Goal: Task Accomplishment & Management: Use online tool/utility

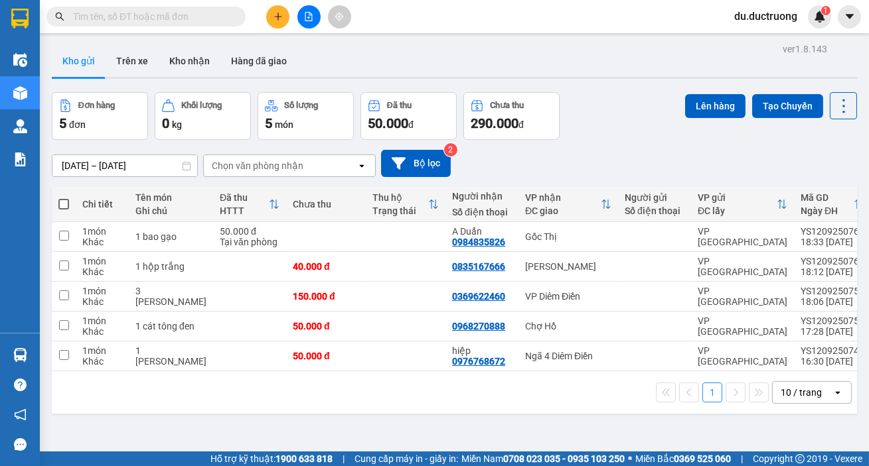
click at [67, 206] on span at bounding box center [63, 204] width 11 height 11
click at [64, 198] on input "checkbox" at bounding box center [64, 198] width 0 height 0
checkbox input "true"
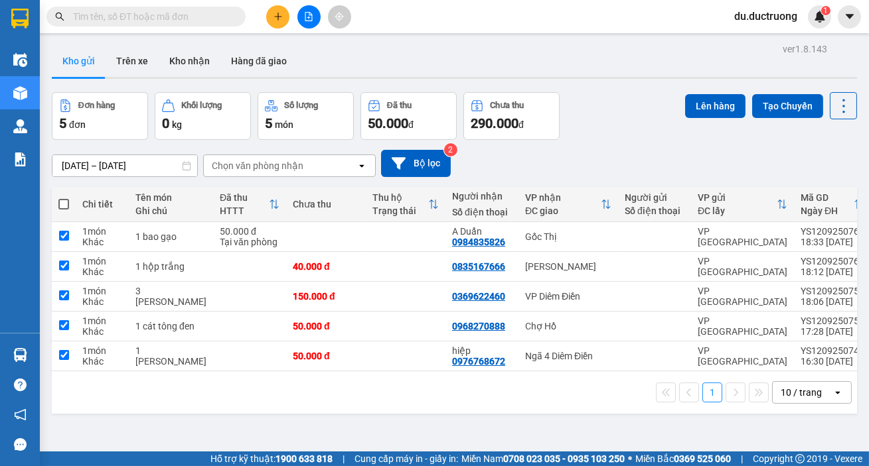
checkbox input "true"
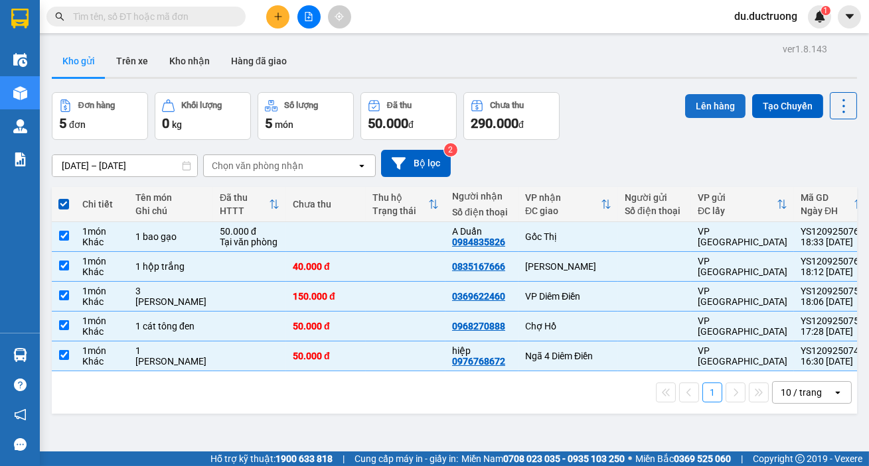
click at [700, 100] on button "Lên hàng" at bounding box center [715, 106] width 60 height 24
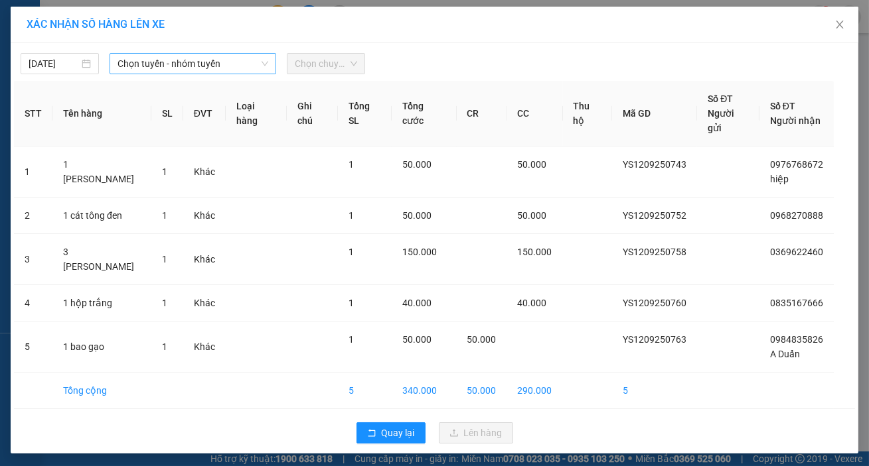
click at [171, 68] on span "Chọn tuyến - nhóm tuyến" at bounding box center [192, 64] width 151 height 20
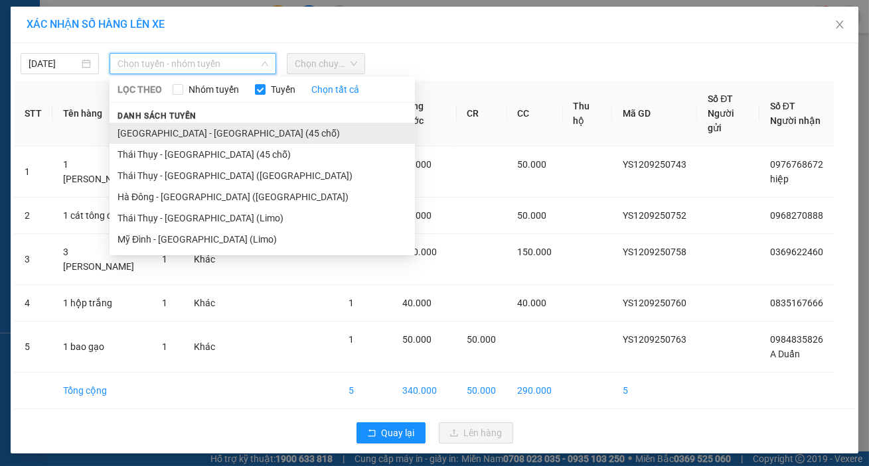
click at [212, 137] on li "Hà Nội - Thái Thụy (45 chỗ)" at bounding box center [261, 133] width 305 height 21
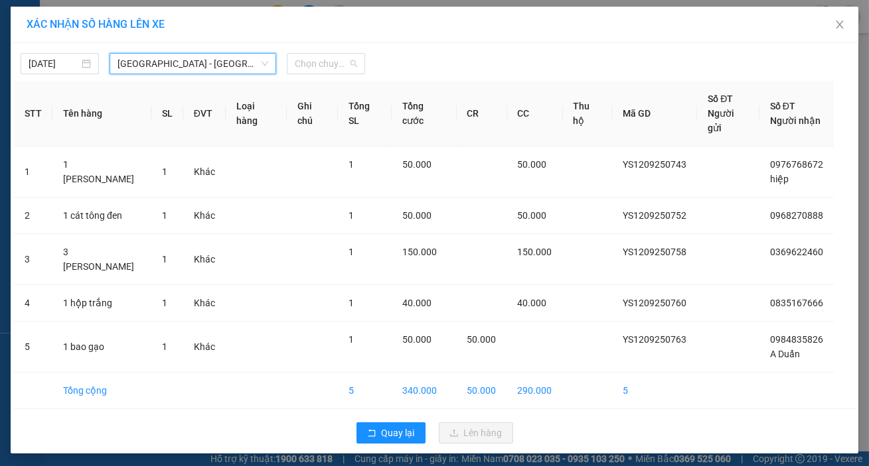
drag, startPoint x: 326, startPoint y: 63, endPoint x: 388, endPoint y: 88, distance: 66.4
click at [327, 63] on span "Chọn chuyến" at bounding box center [326, 64] width 62 height 20
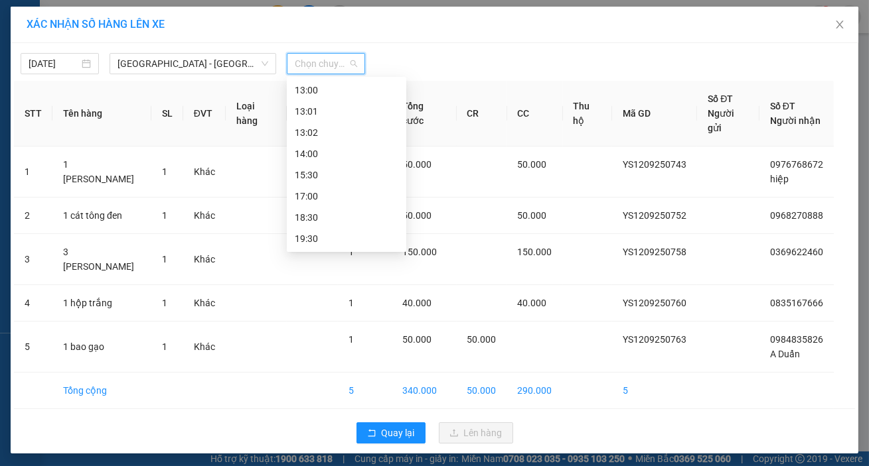
scroll to position [176, 0]
click at [322, 213] on div "18:30" at bounding box center [347, 211] width 104 height 15
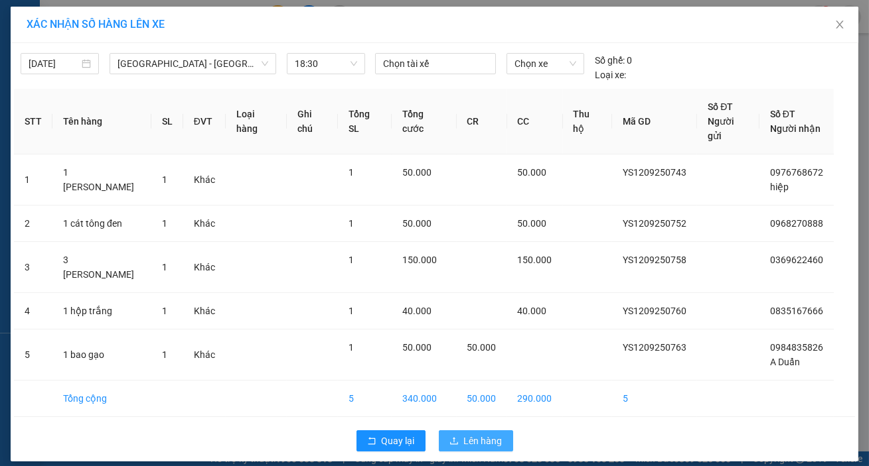
click at [497, 434] on span "Lên hàng" at bounding box center [483, 441] width 38 height 15
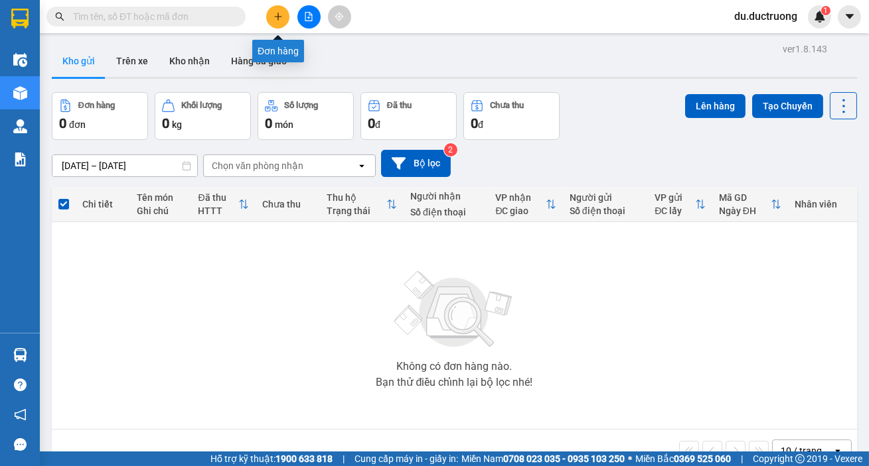
click at [283, 13] on button at bounding box center [277, 16] width 23 height 23
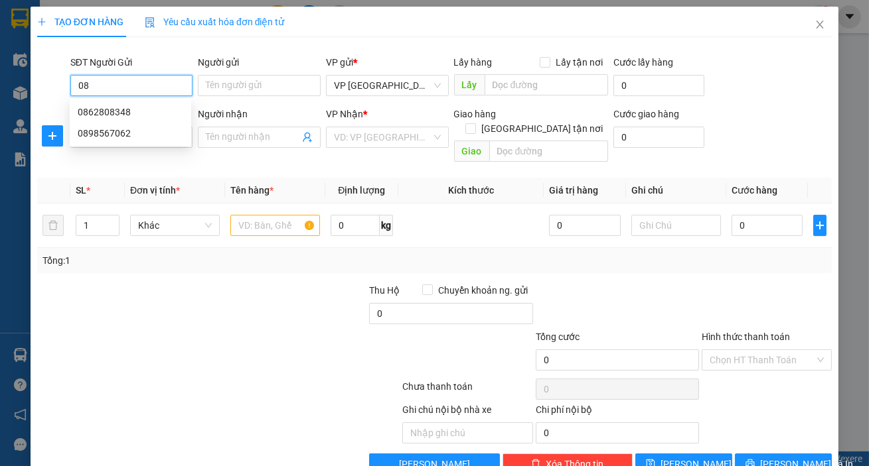
type input "0"
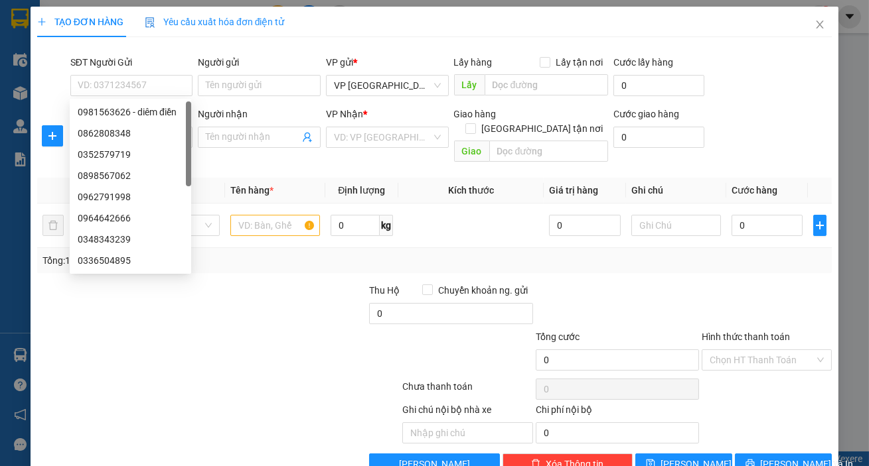
click at [265, 376] on div at bounding box center [219, 389] width 366 height 27
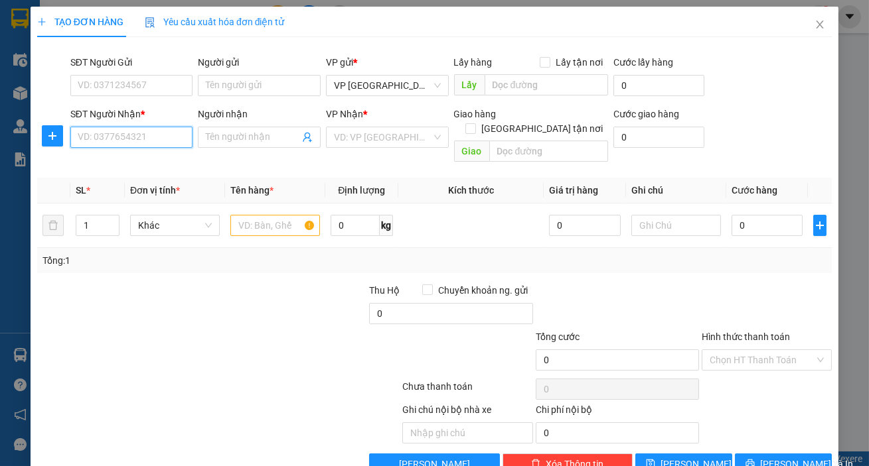
click at [140, 141] on input "SĐT Người Nhận *" at bounding box center [131, 137] width 123 height 21
type input "0898584520"
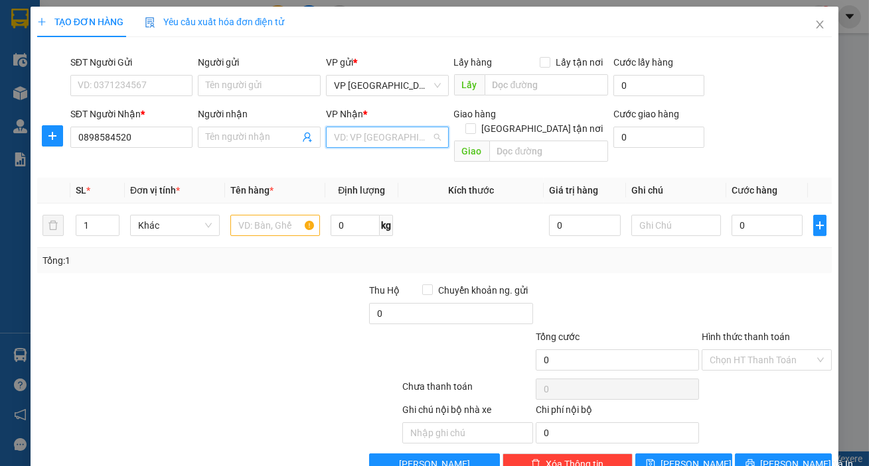
click at [357, 139] on input "search" at bounding box center [383, 137] width 98 height 20
type input "goa"
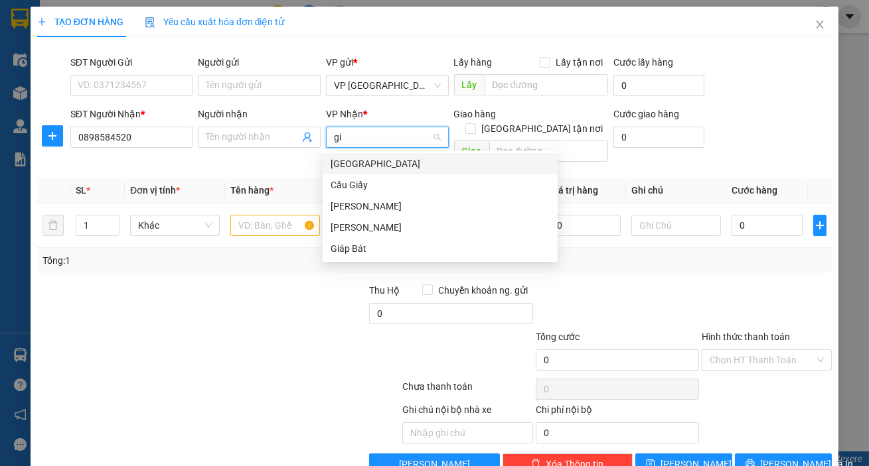
type input "gia"
click at [352, 208] on div "Gia Lễ" at bounding box center [439, 206] width 219 height 15
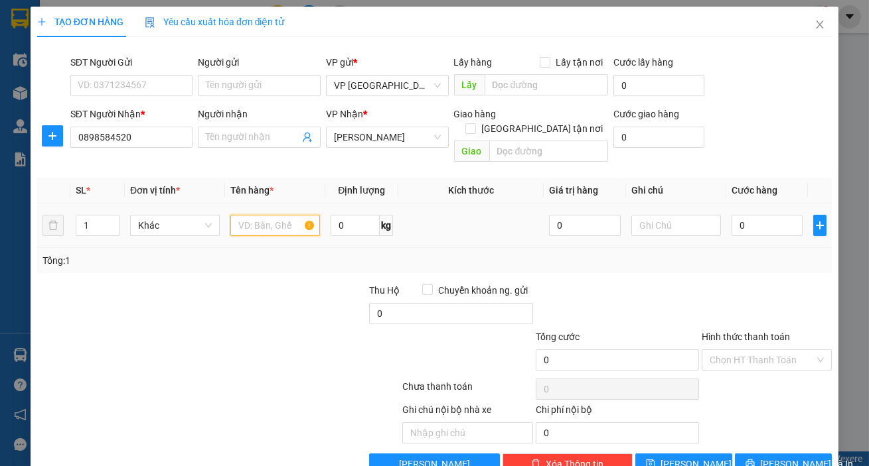
click at [283, 221] on input "text" at bounding box center [275, 225] width 90 height 21
type input "1 bao"
click at [778, 217] on input "0" at bounding box center [767, 225] width 72 height 21
type input "005"
type input "5"
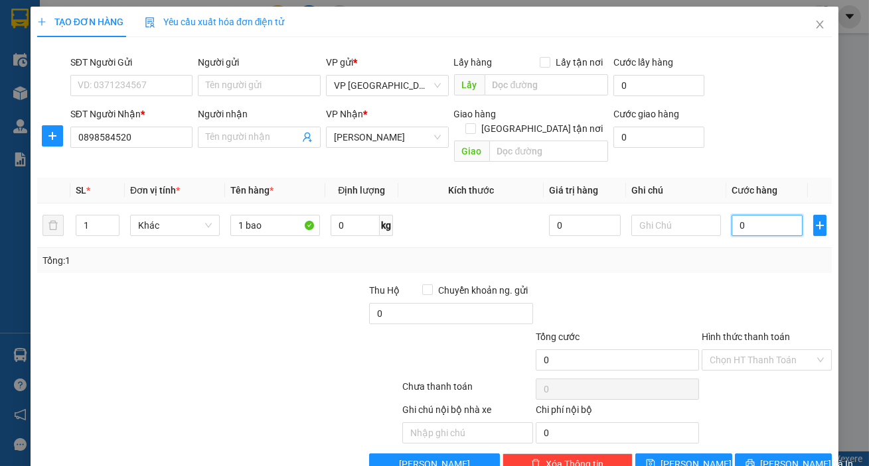
type input "5"
type input "0.050"
type input "50"
click at [762, 350] on input "Hình thức thanh toán" at bounding box center [761, 360] width 105 height 20
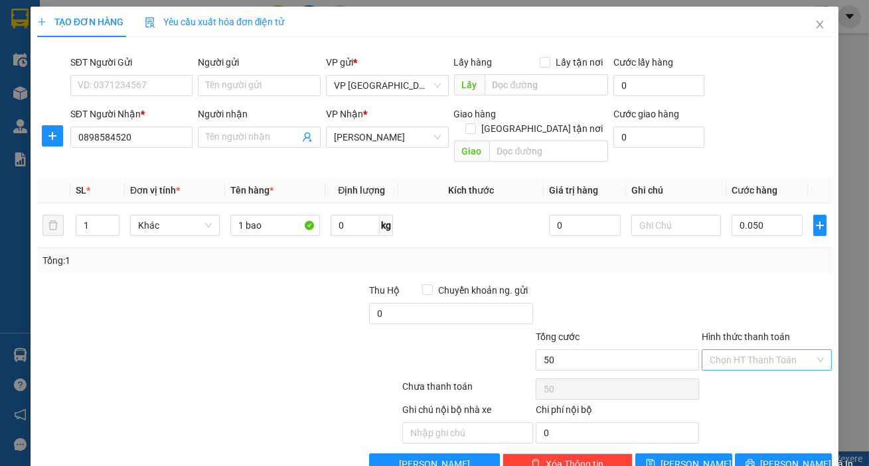
type input "50.000"
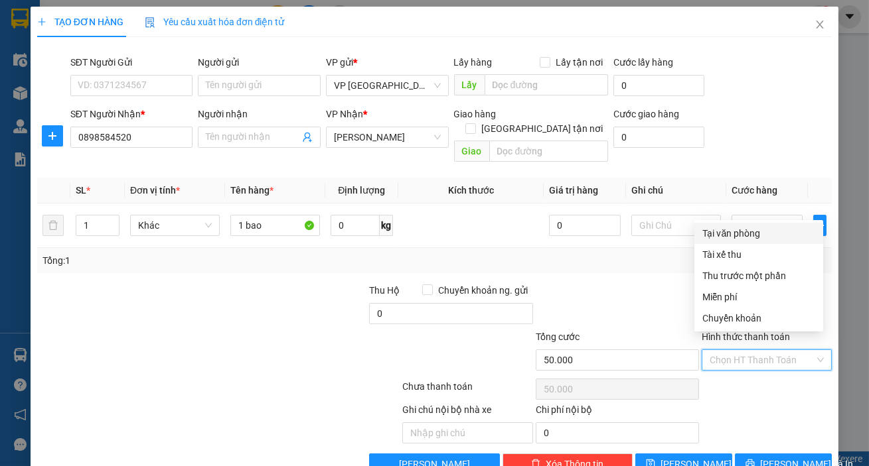
click at [737, 232] on div "Tại văn phòng" at bounding box center [758, 233] width 113 height 15
type input "0"
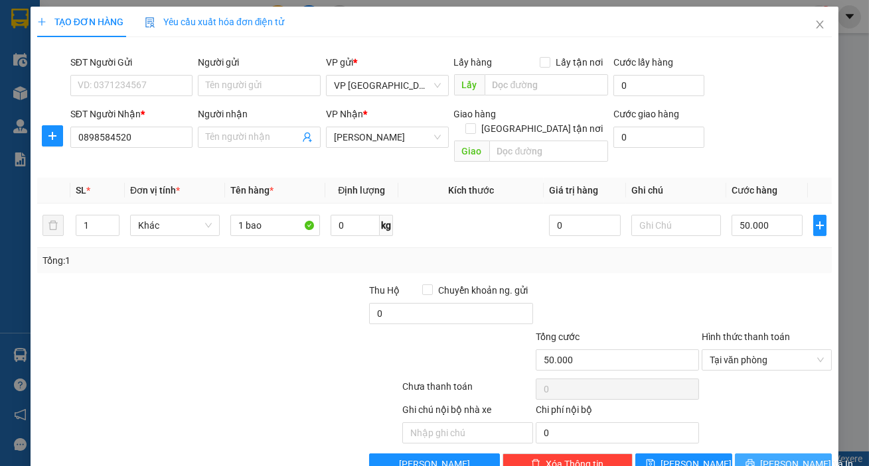
click at [781, 457] on span "Lưu và In" at bounding box center [806, 464] width 93 height 15
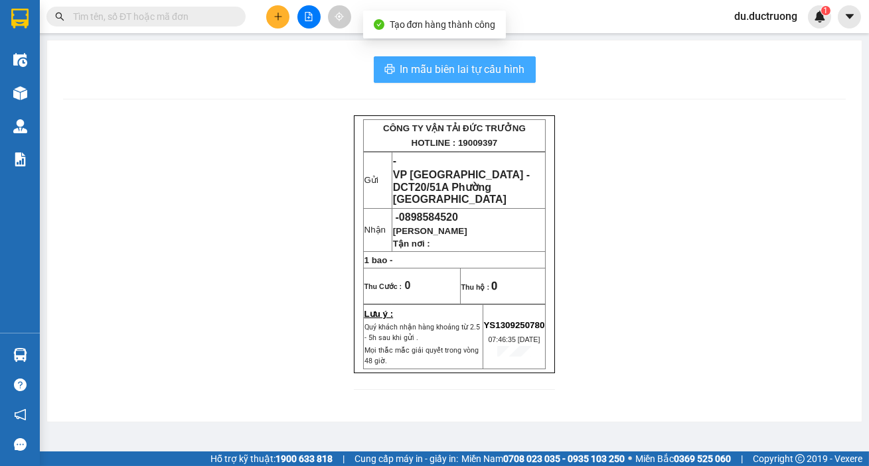
click at [414, 62] on span "In mẫu biên lai tự cấu hình" at bounding box center [462, 69] width 125 height 17
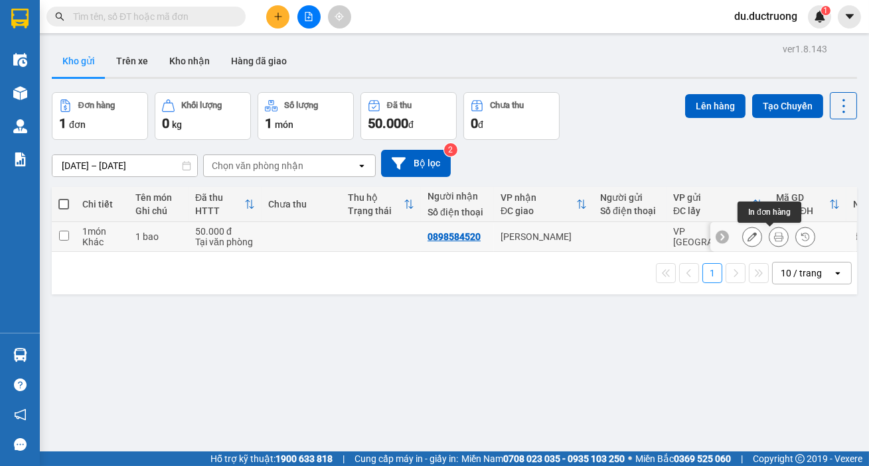
click at [775, 237] on button at bounding box center [778, 237] width 19 height 23
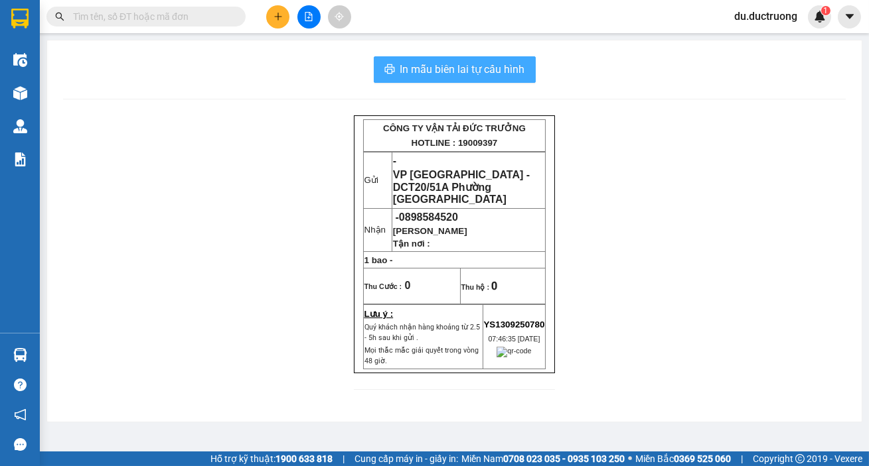
click at [435, 65] on span "In mẫu biên lai tự cấu hình" at bounding box center [462, 69] width 125 height 17
